Goal: Navigation & Orientation: Find specific page/section

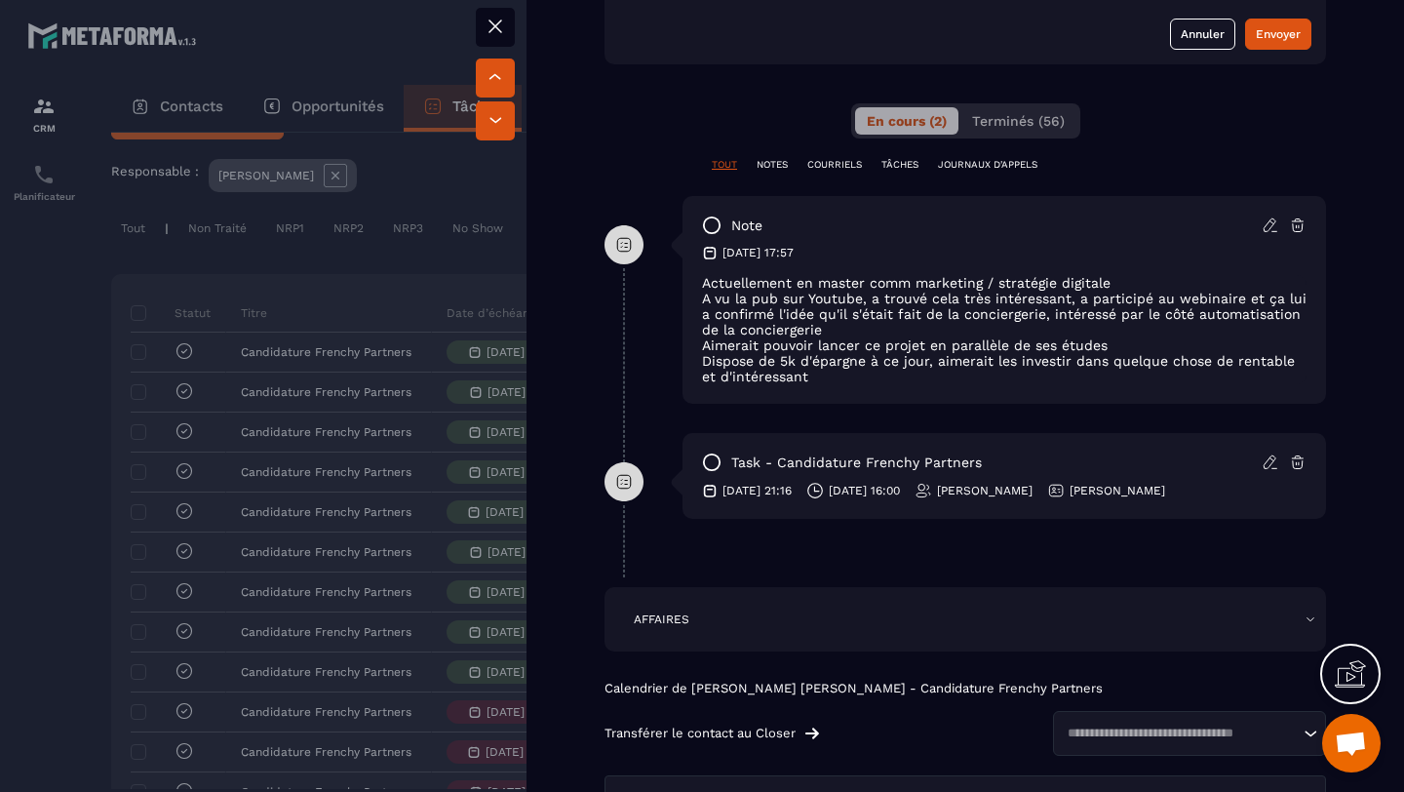
scroll to position [1047, 0]
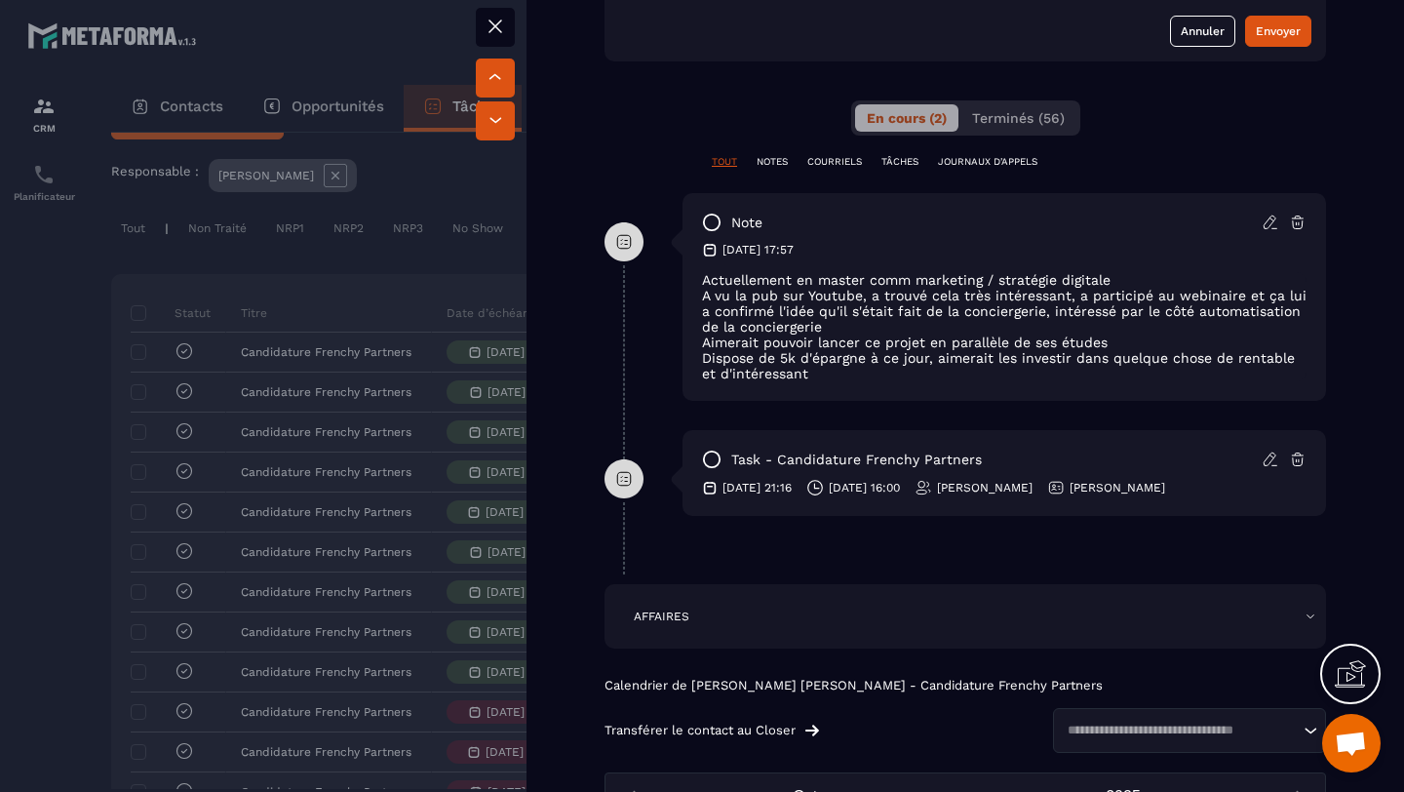
click at [0, 344] on div at bounding box center [702, 396] width 1404 height 792
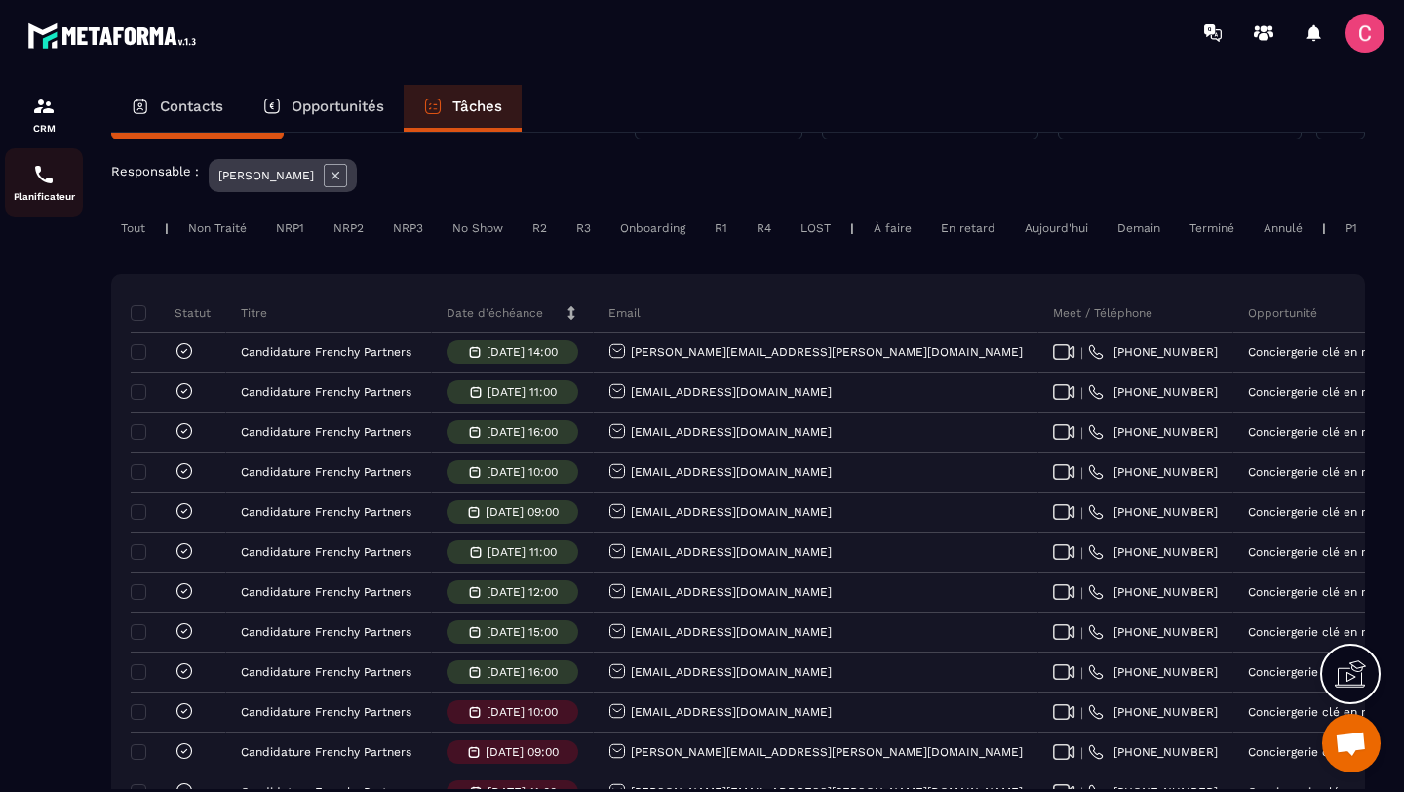
click at [37, 188] on div "Planificateur" at bounding box center [44, 182] width 78 height 39
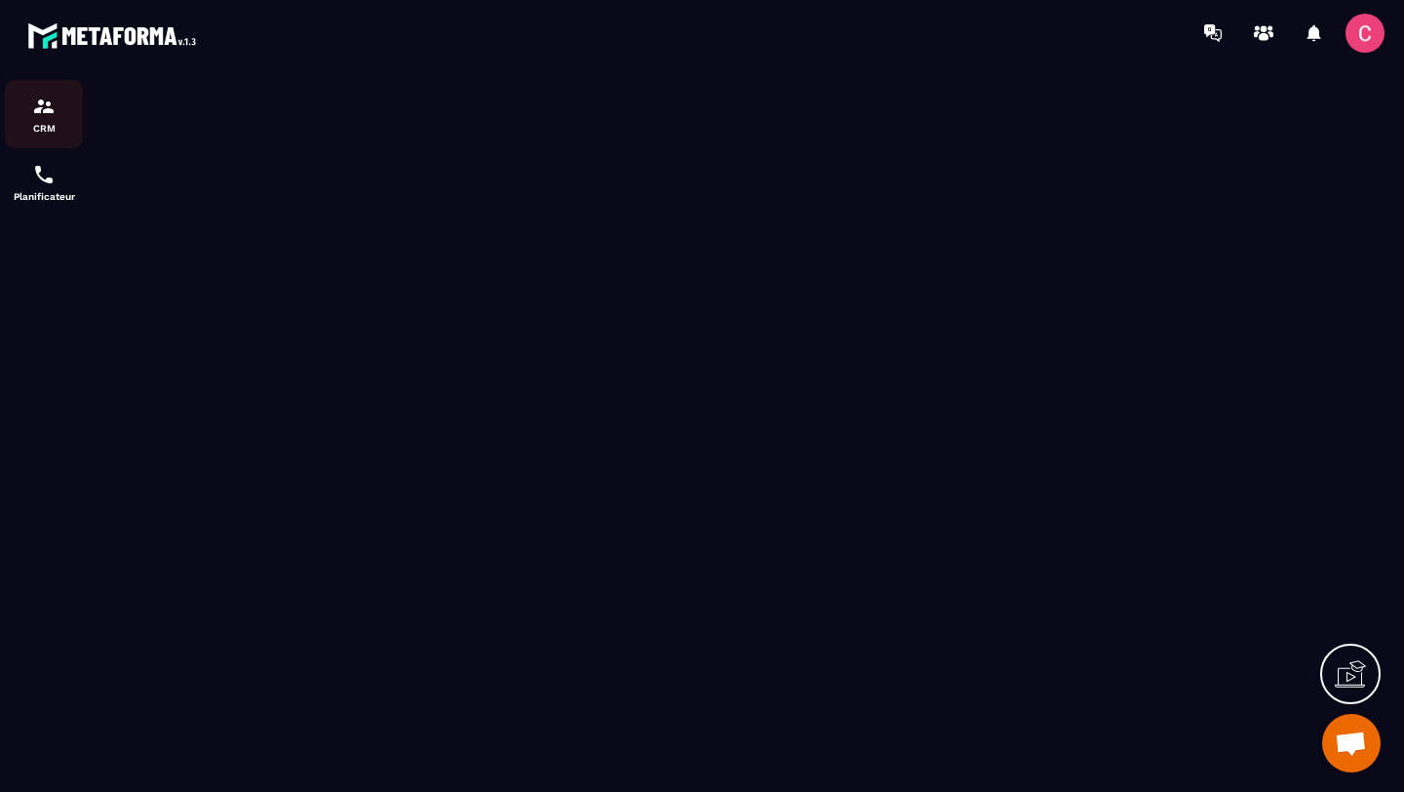
click at [42, 123] on p "CRM" at bounding box center [44, 128] width 78 height 11
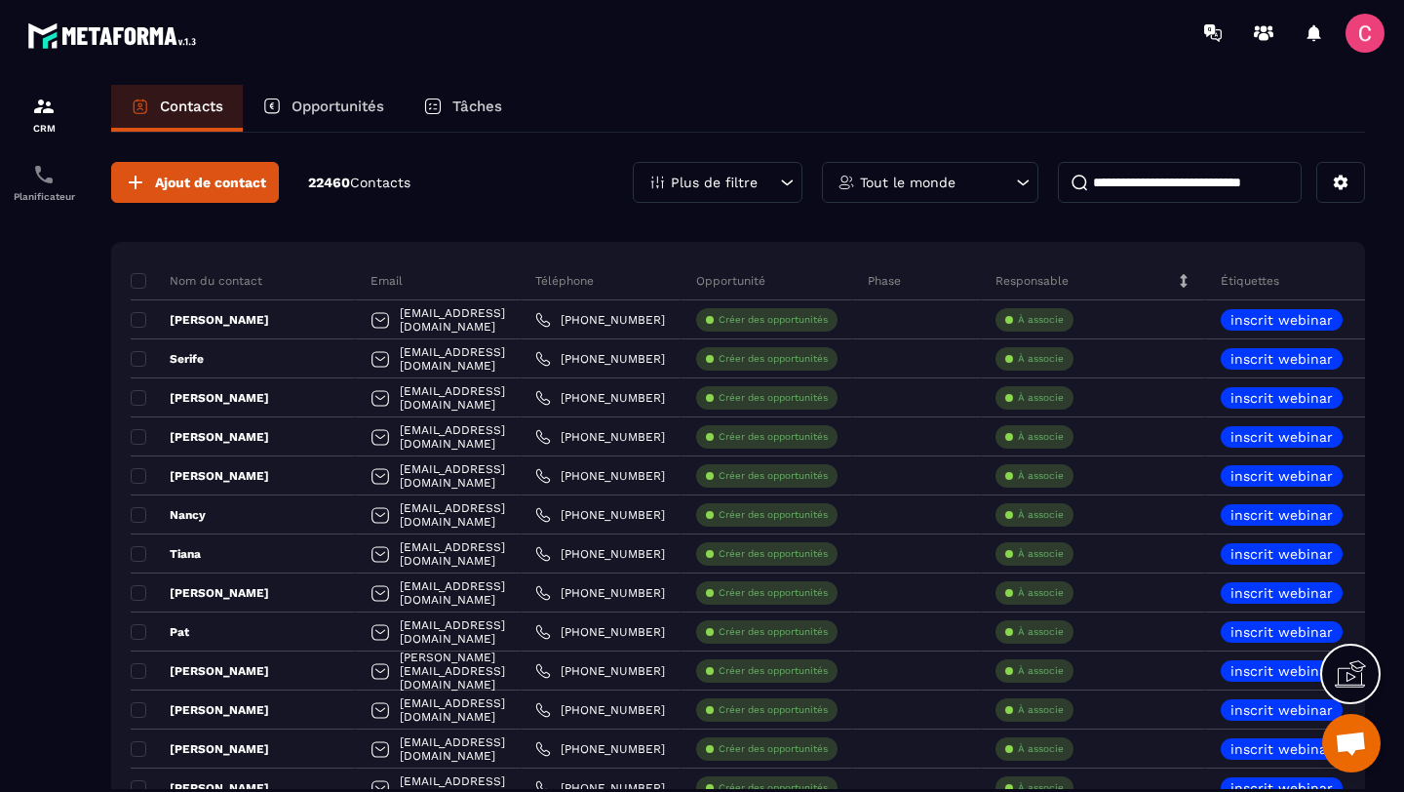
click at [451, 104] on div "Tâches" at bounding box center [463, 108] width 118 height 47
